Goal: Task Accomplishment & Management: Complete application form

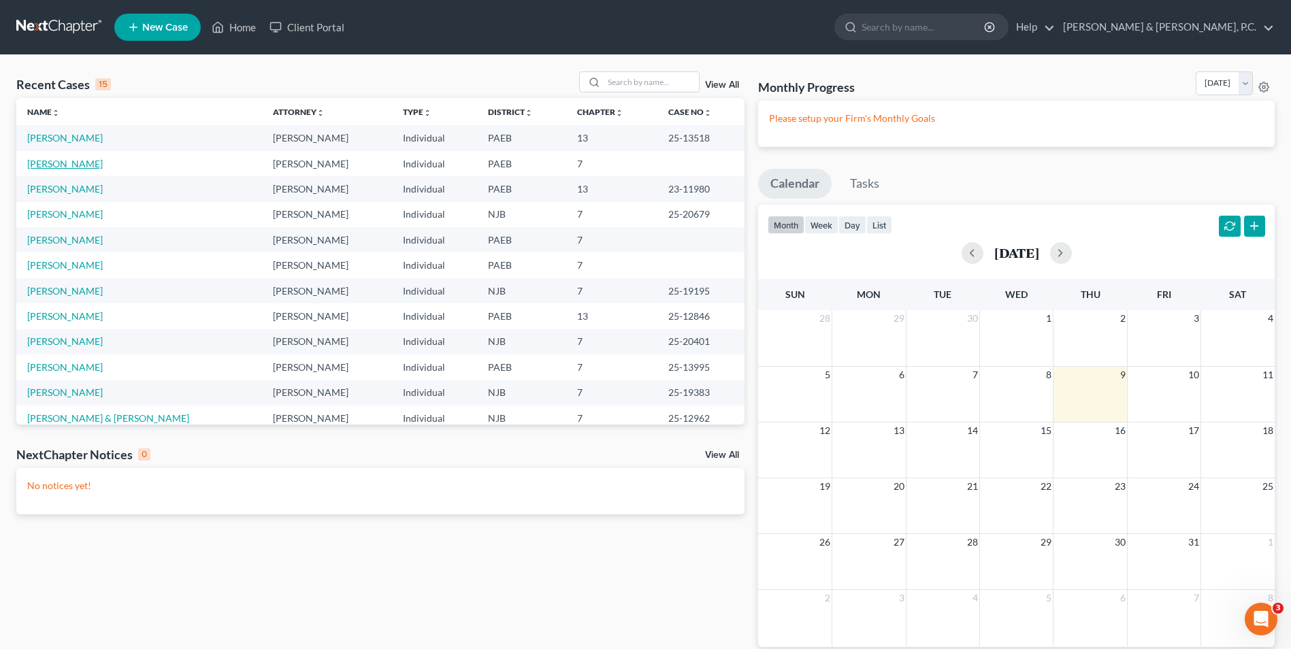
click at [54, 165] on link "[PERSON_NAME]" at bounding box center [65, 164] width 76 height 12
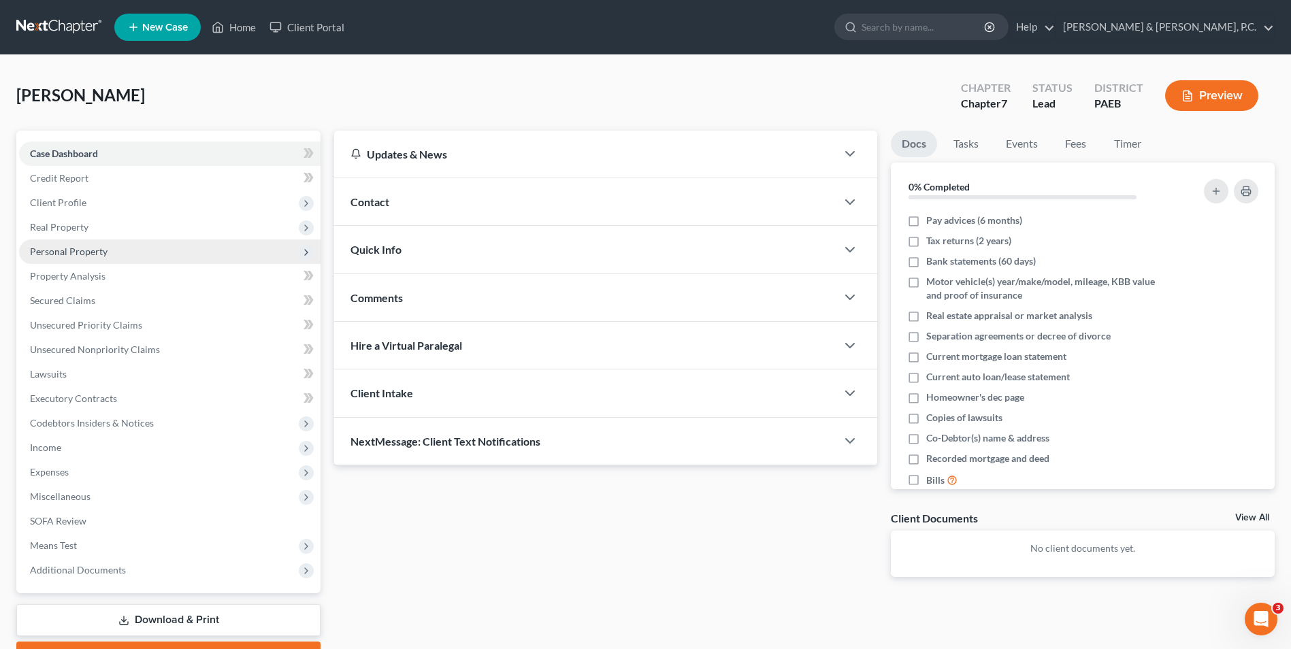
click at [80, 255] on span "Personal Property" at bounding box center [69, 252] width 78 height 12
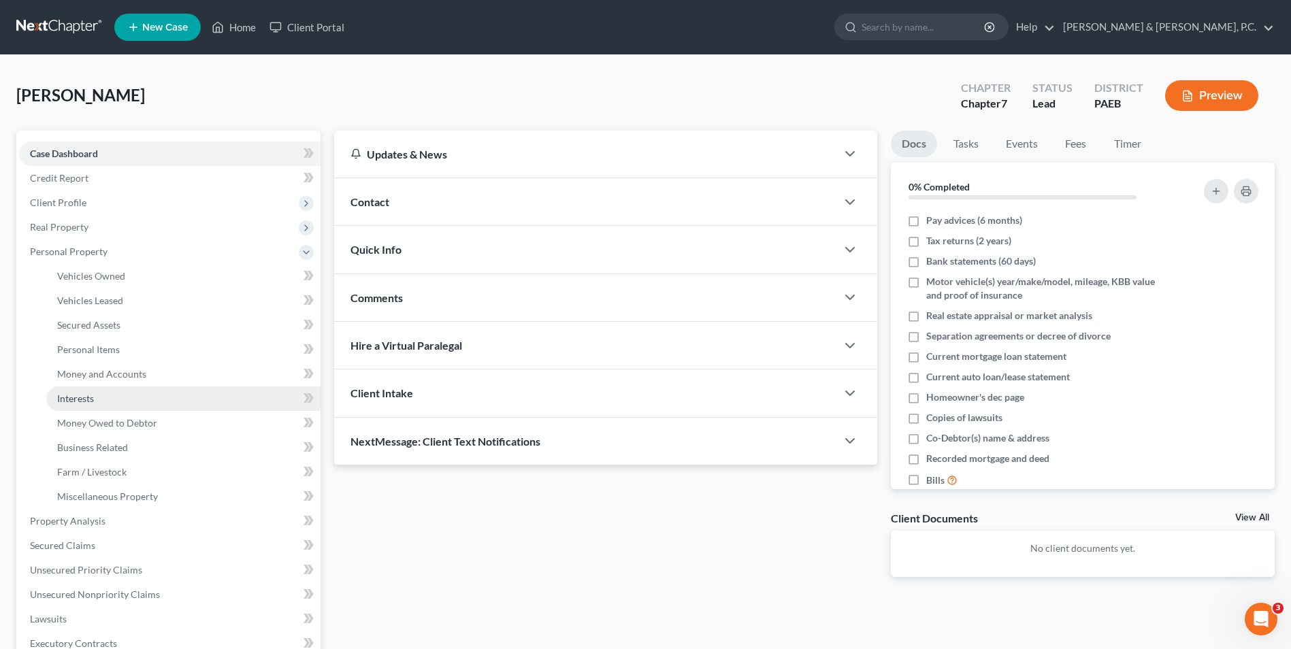
click at [103, 396] on link "Interests" at bounding box center [183, 399] width 274 height 25
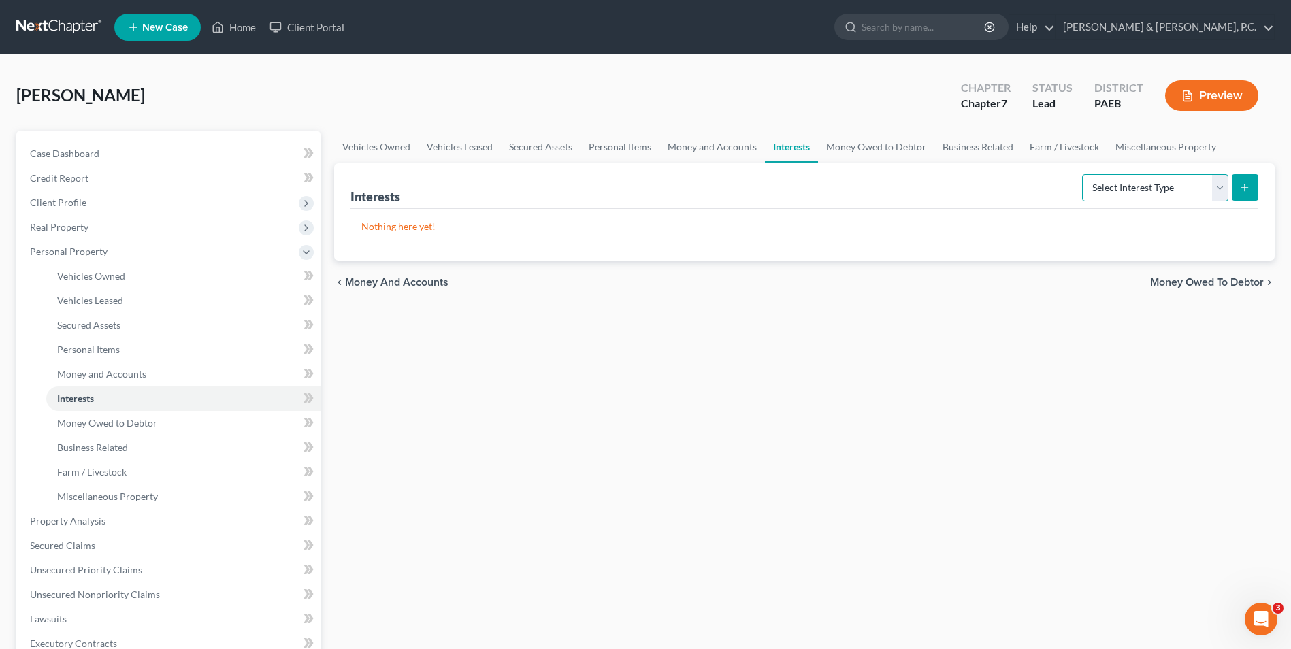
click at [1226, 187] on select "Select Interest Type 401K Annuity Bond Education IRA Government Bond Government…" at bounding box center [1155, 187] width 146 height 27
select select "401k"
click at [1084, 174] on select "Select Interest Type 401K Annuity Bond Education IRA Government Bond Government…" at bounding box center [1155, 187] width 146 height 27
click at [1246, 184] on icon "submit" at bounding box center [1245, 187] width 11 height 11
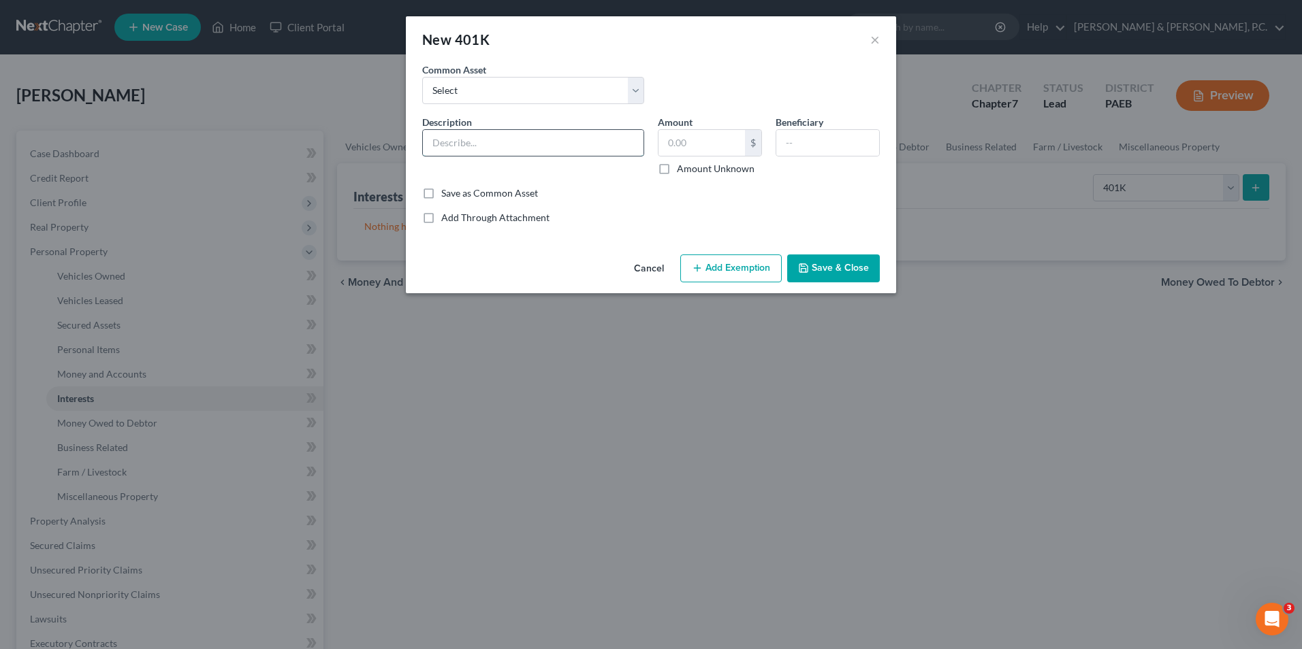
click at [529, 144] on input "text" at bounding box center [533, 143] width 221 height 26
type input "East Penn Manufacturing Co. 401(k)"
click at [675, 140] on input "text" at bounding box center [701, 143] width 86 height 26
drag, startPoint x: 719, startPoint y: 146, endPoint x: 656, endPoint y: 148, distance: 62.7
click at [656, 148] on div "Amount 1,436.19 $ Amount Unknown" at bounding box center [710, 145] width 118 height 61
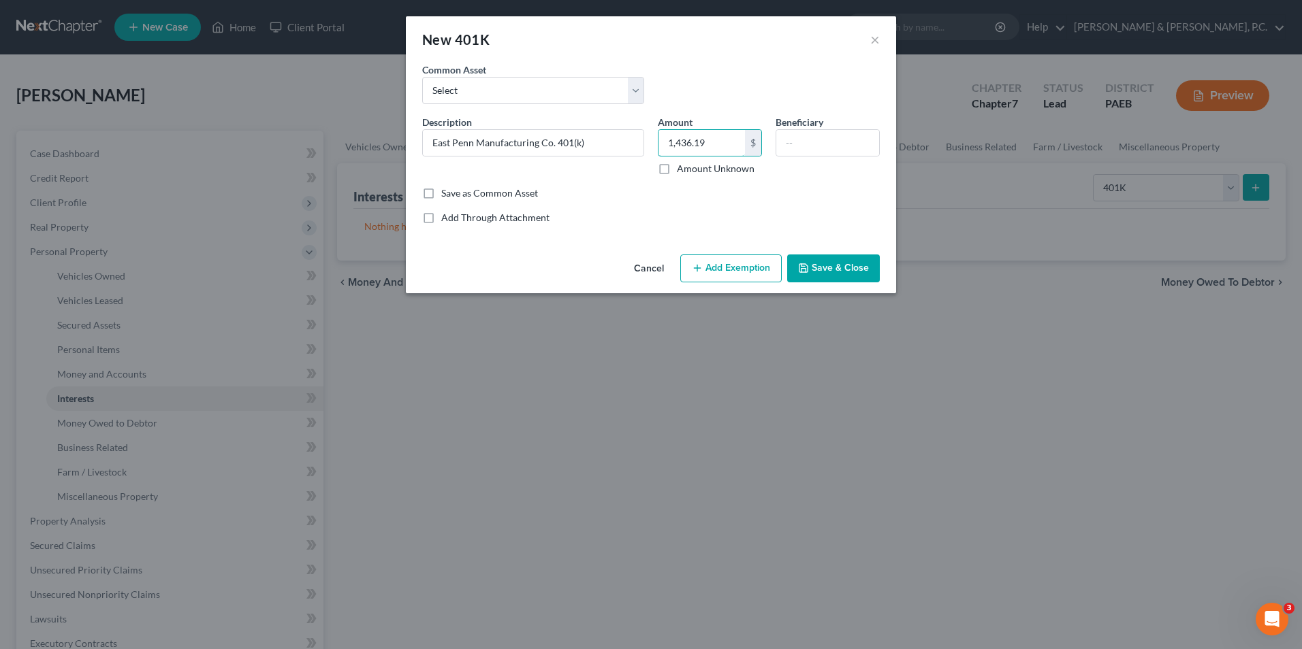
type input "1,436.19"
click at [737, 270] on button "Add Exemption" at bounding box center [730, 269] width 101 height 29
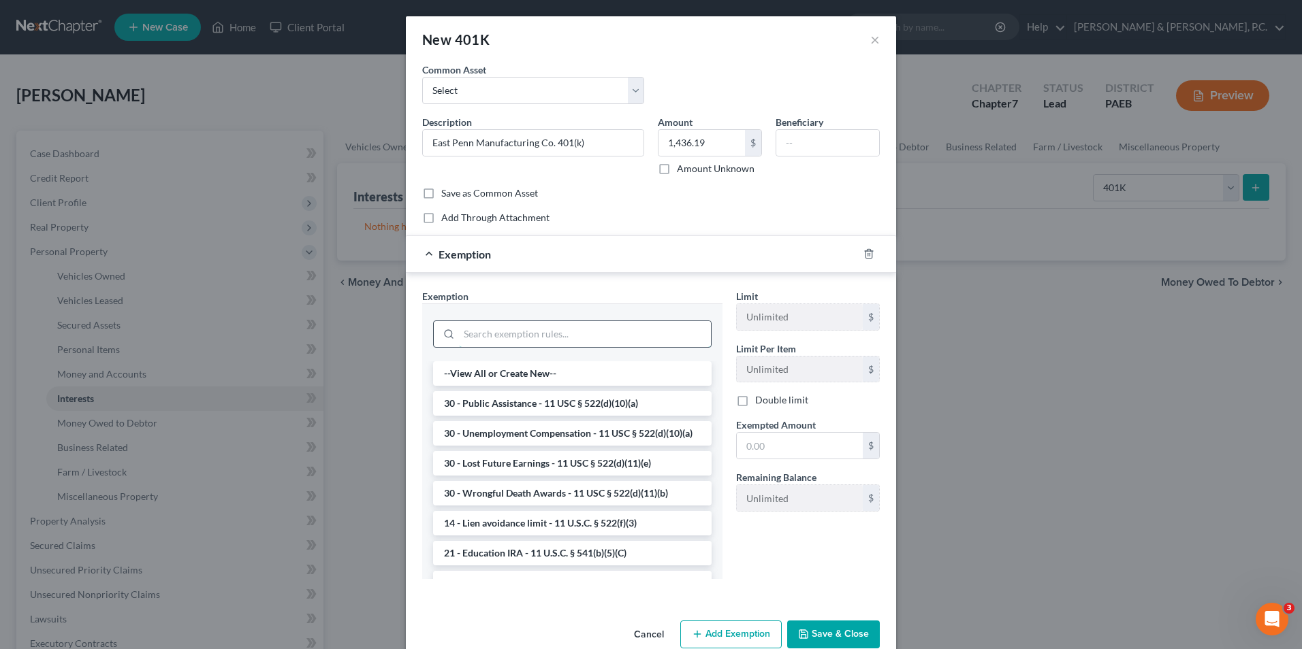
click at [567, 333] on input "search" at bounding box center [585, 334] width 252 height 26
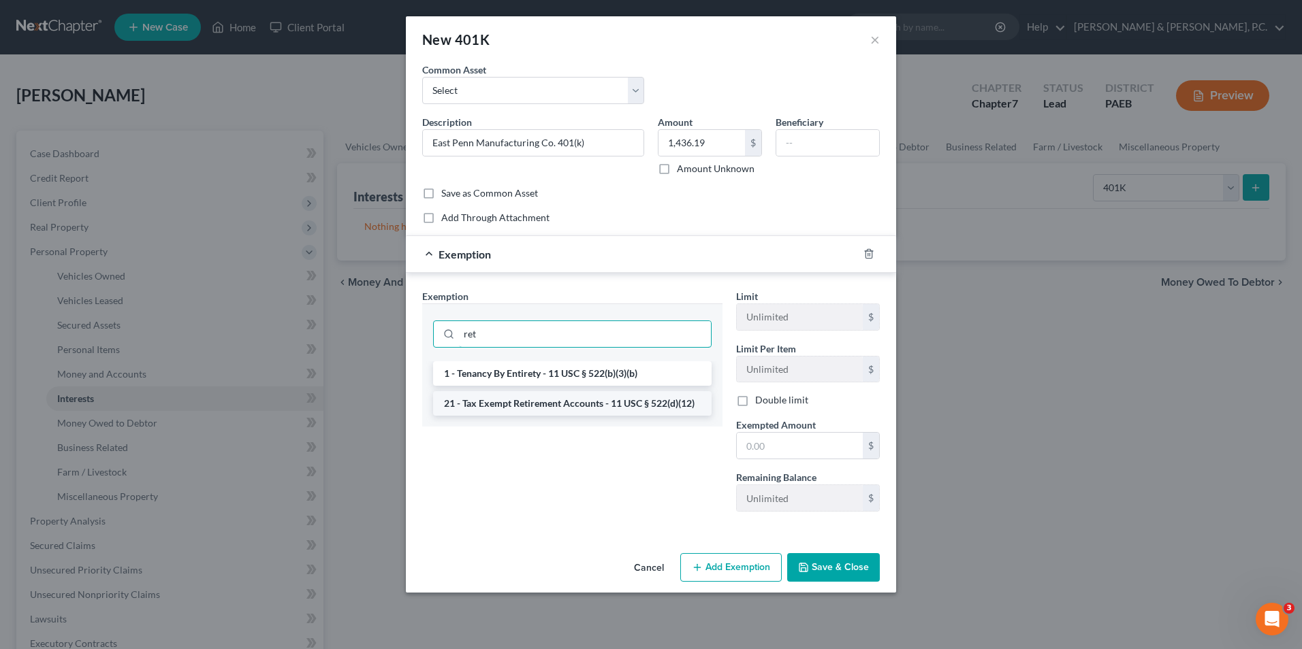
type input "ret"
click at [585, 409] on li "21 - Tax Exempt Retirement Accounts - 11 USC § 522(d)(12)" at bounding box center [572, 403] width 278 height 25
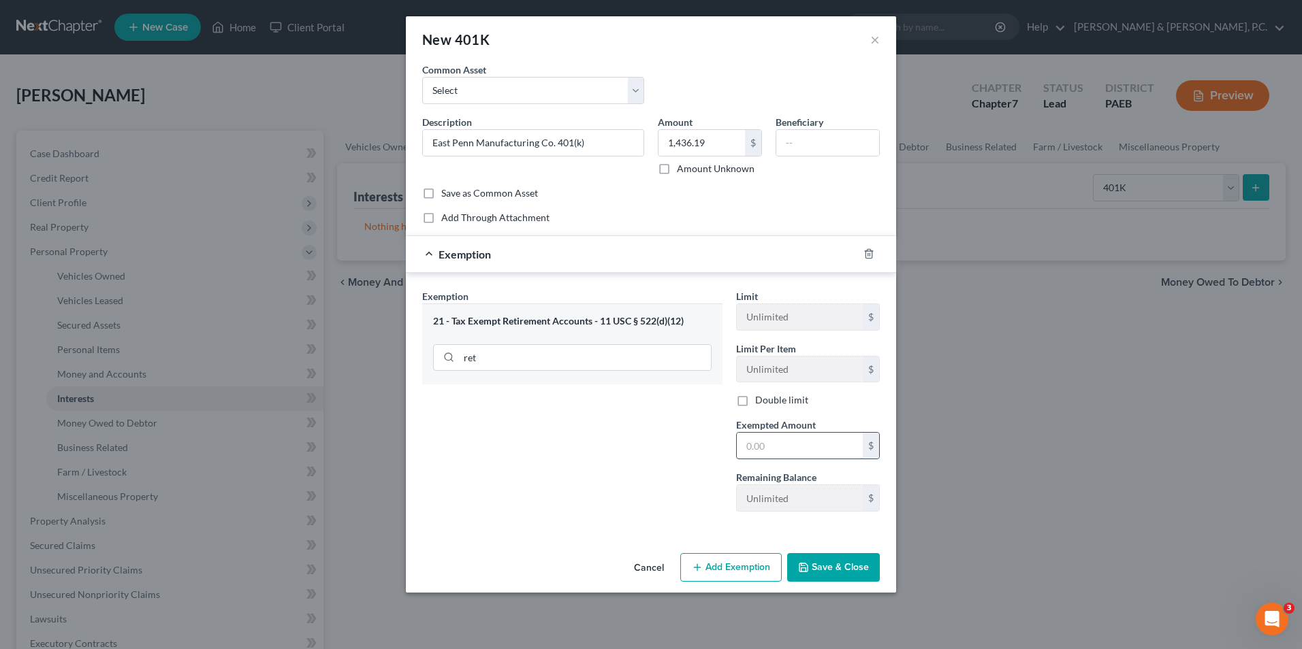
paste input "1,436.19"
type input "1,436.19"
click at [837, 572] on button "Save & Close" at bounding box center [833, 567] width 93 height 29
